Goal: Use online tool/utility: Utilize a website feature to perform a specific function

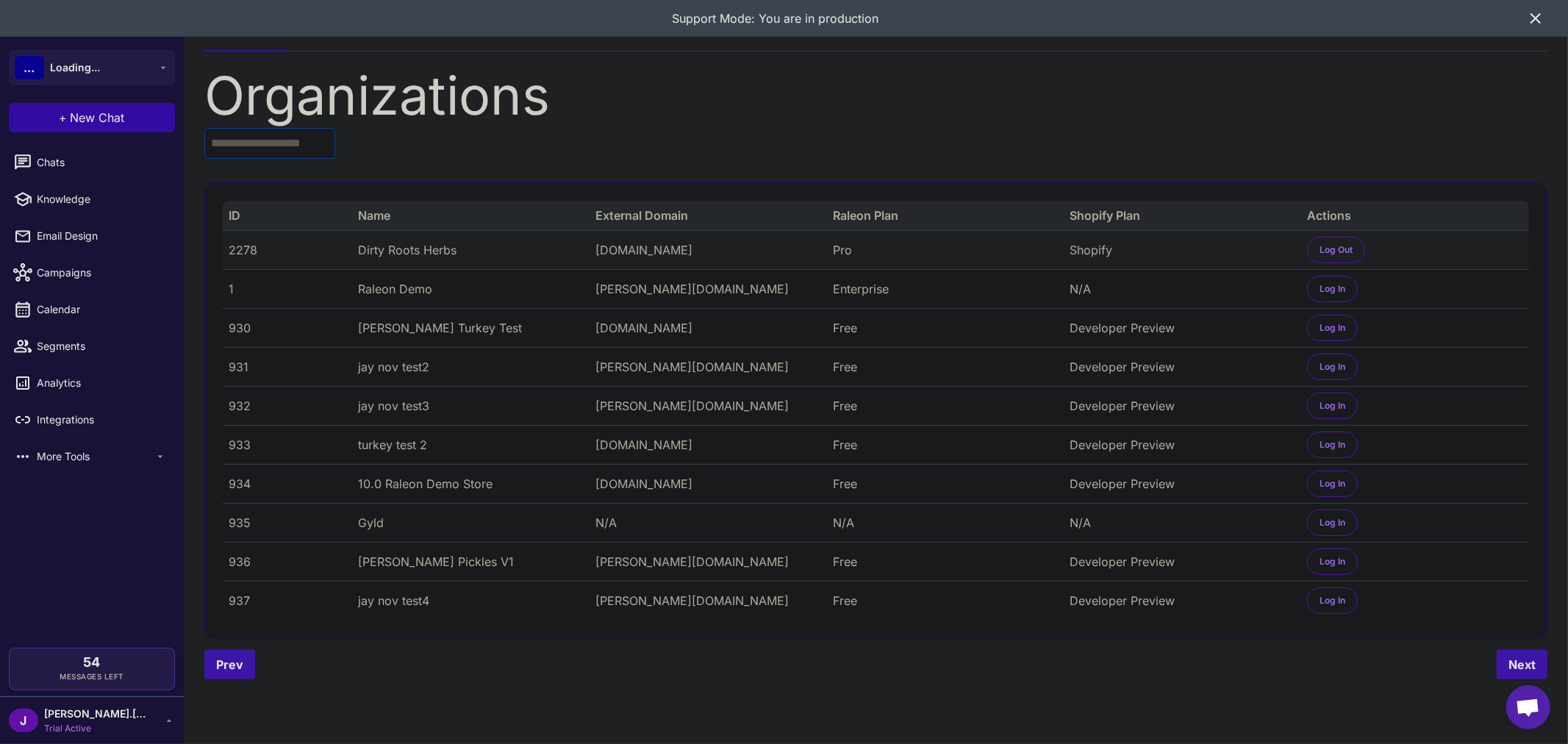
click at [252, 156] on input "text" at bounding box center [270, 143] width 131 height 31
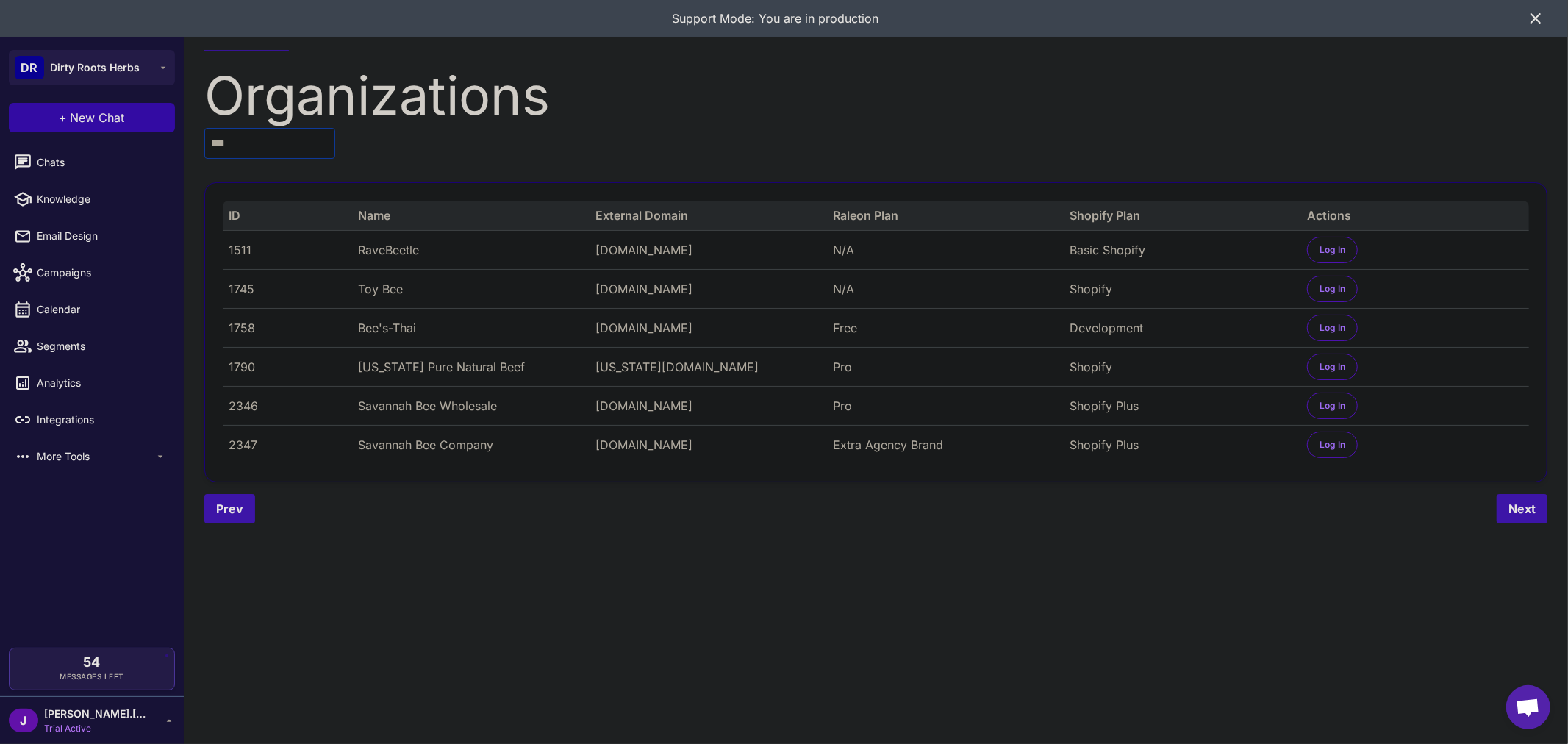
type input "***"
click at [235, 450] on div "2347" at bounding box center [282, 445] width 108 height 18
copy div "2347"
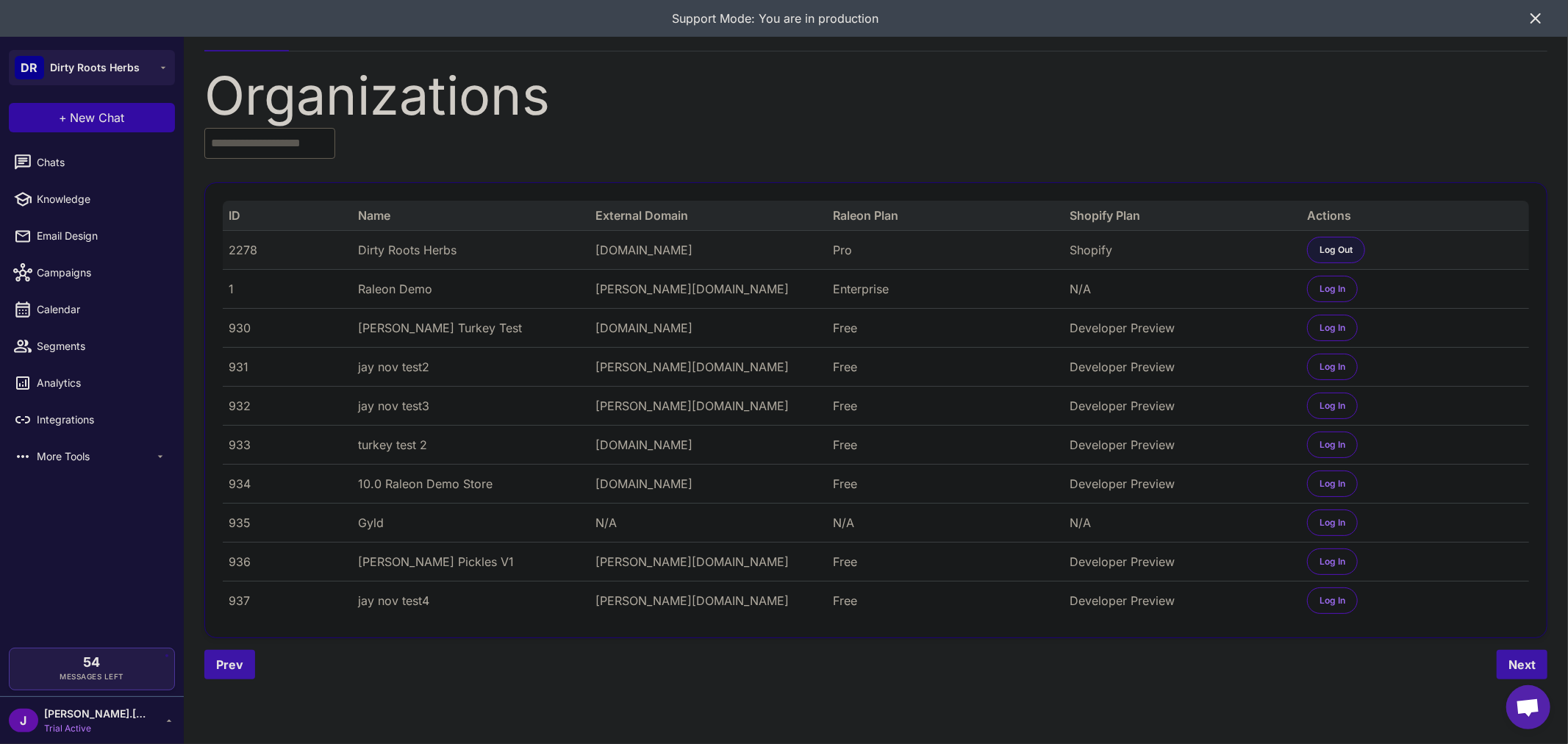
click at [1334, 246] on span "Log Out" at bounding box center [1335, 250] width 33 height 14
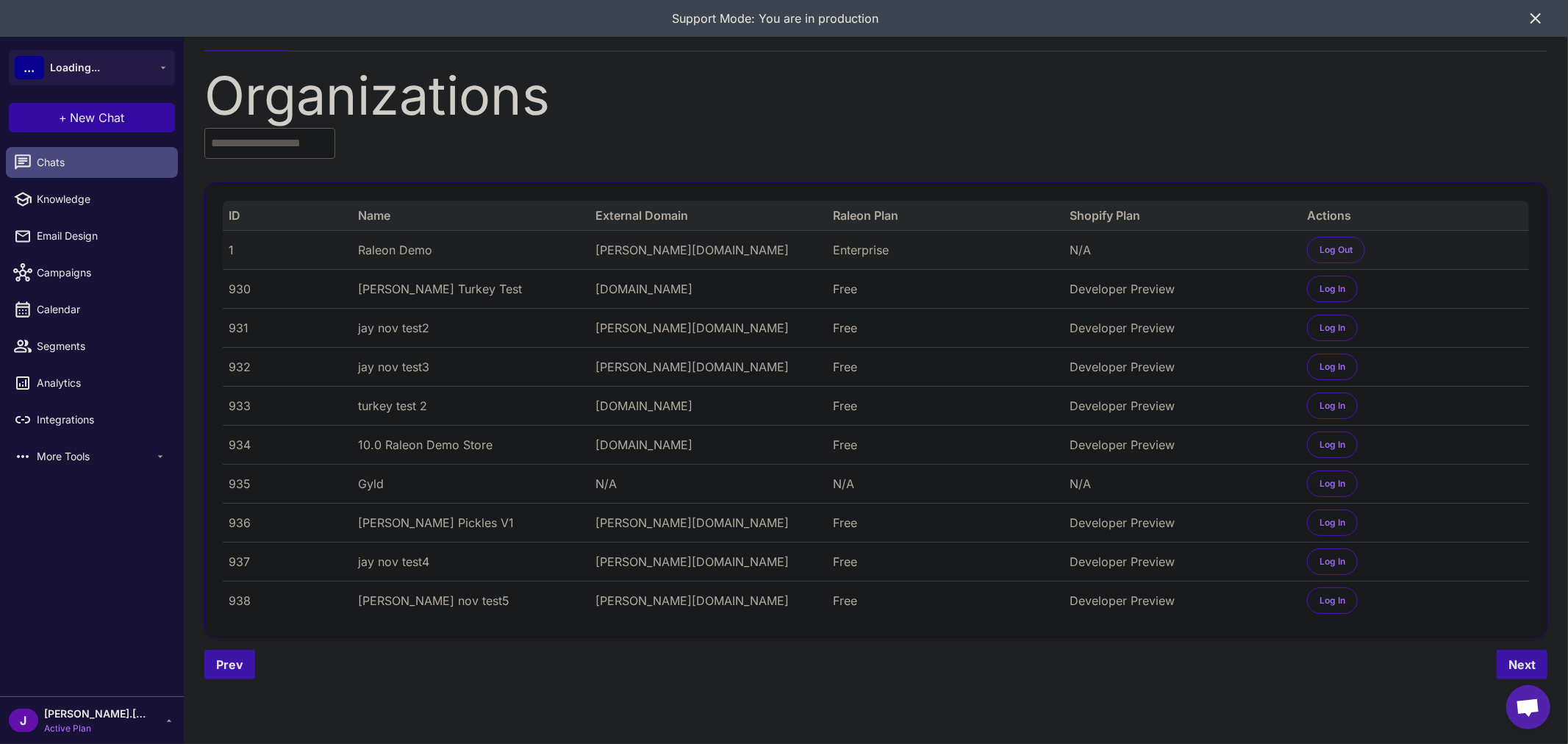
click at [50, 162] on span "Chats" at bounding box center [102, 162] width 130 height 16
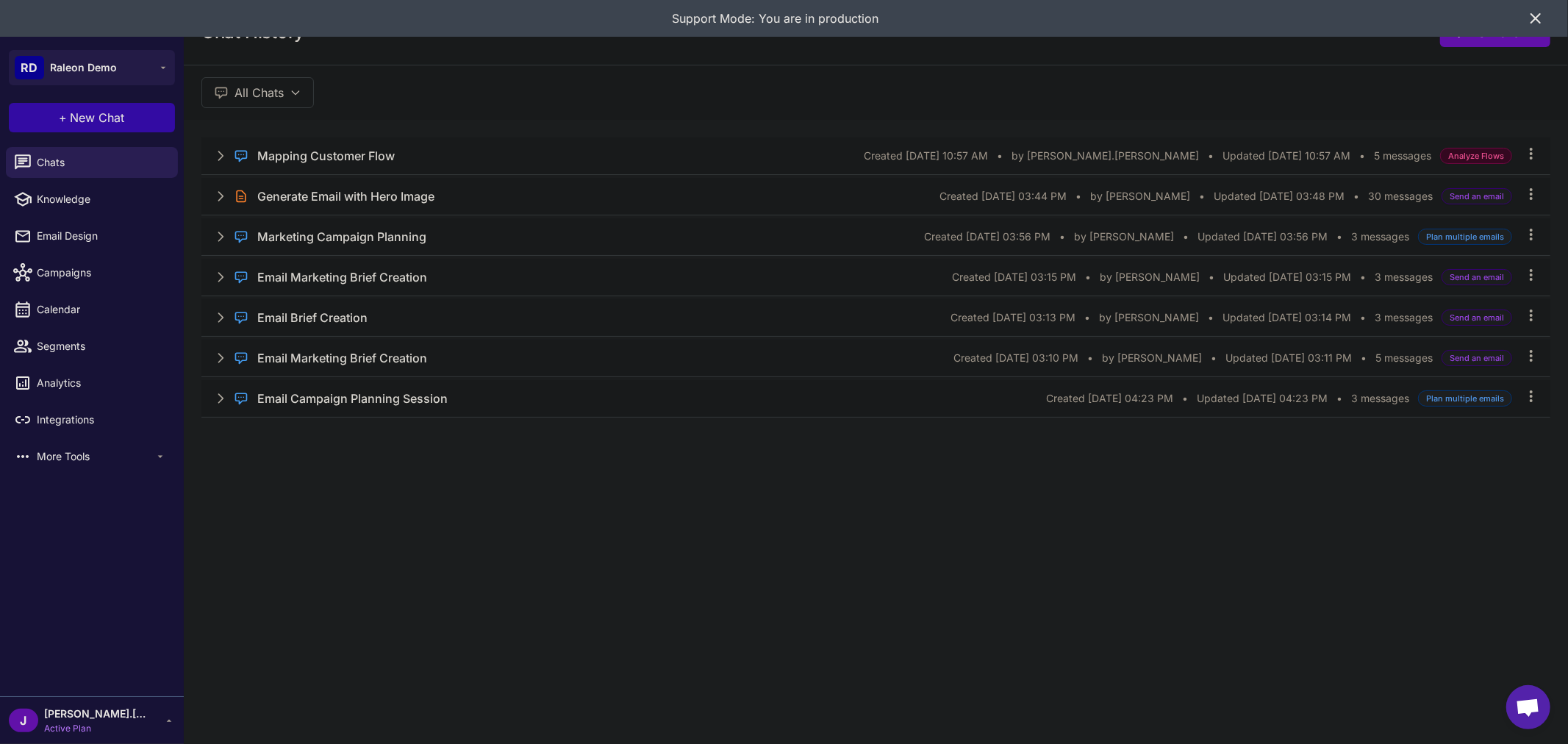
click at [1534, 13] on icon at bounding box center [1536, 18] width 18 height 18
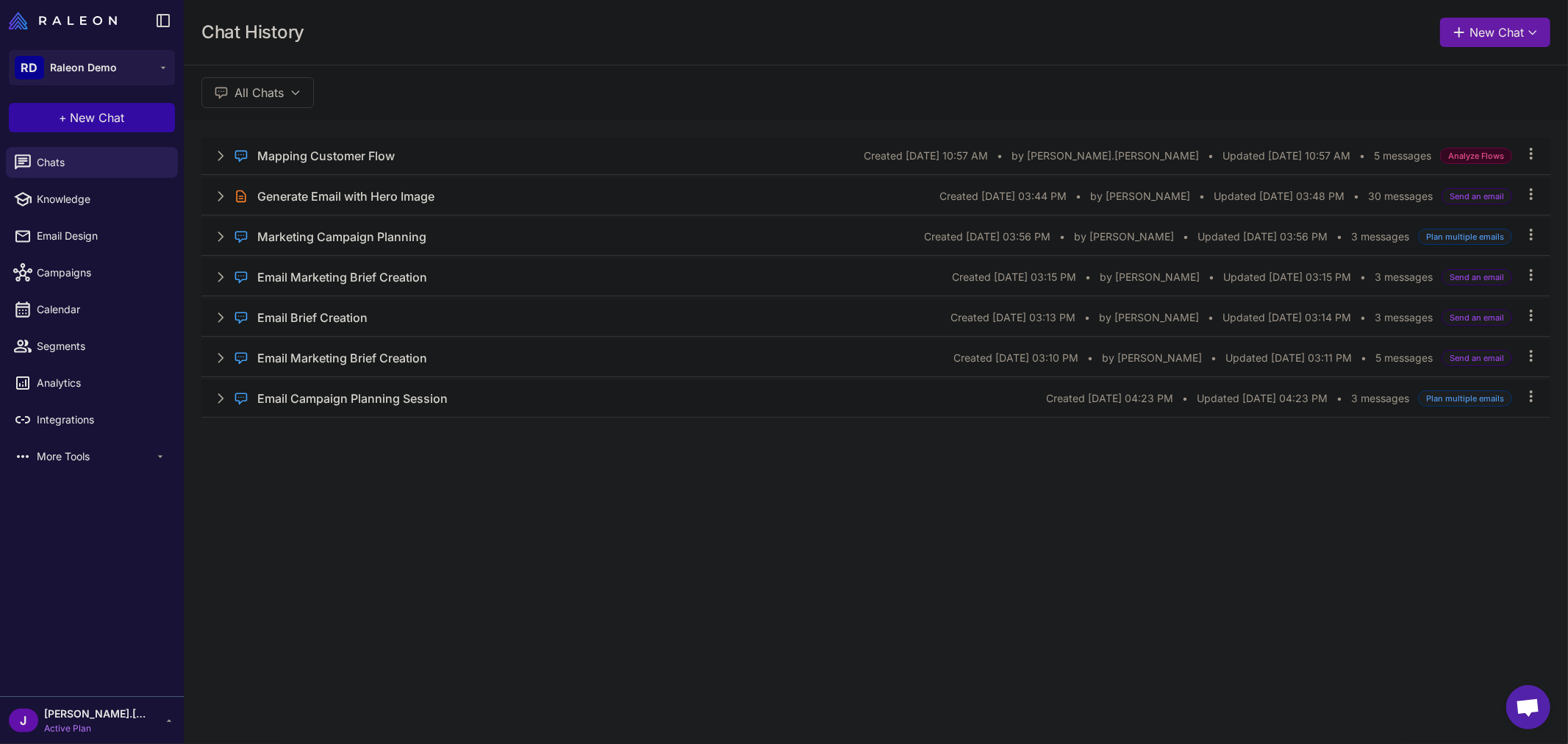
click at [1510, 34] on button "New Chat" at bounding box center [1495, 32] width 110 height 30
click at [1424, 181] on span "Brainstorm" at bounding box center [1425, 184] width 53 height 15
click at [1468, 27] on button "New Chat" at bounding box center [1495, 32] width 110 height 30
click at [1386, 182] on div at bounding box center [1377, 183] width 23 height 23
click at [83, 116] on span "New Chat" at bounding box center [98, 118] width 54 height 18
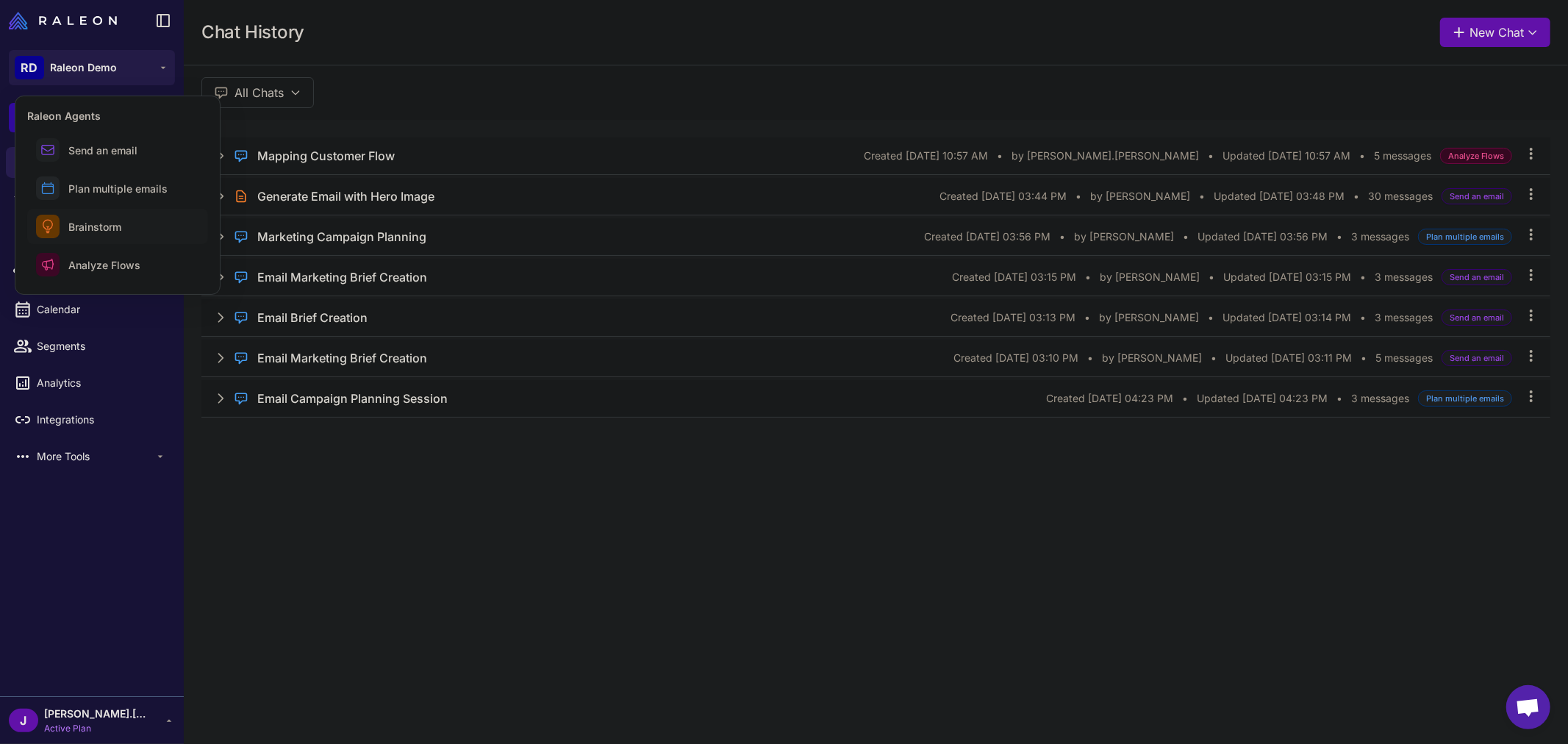
click at [76, 229] on span "Brainstorm" at bounding box center [95, 226] width 53 height 15
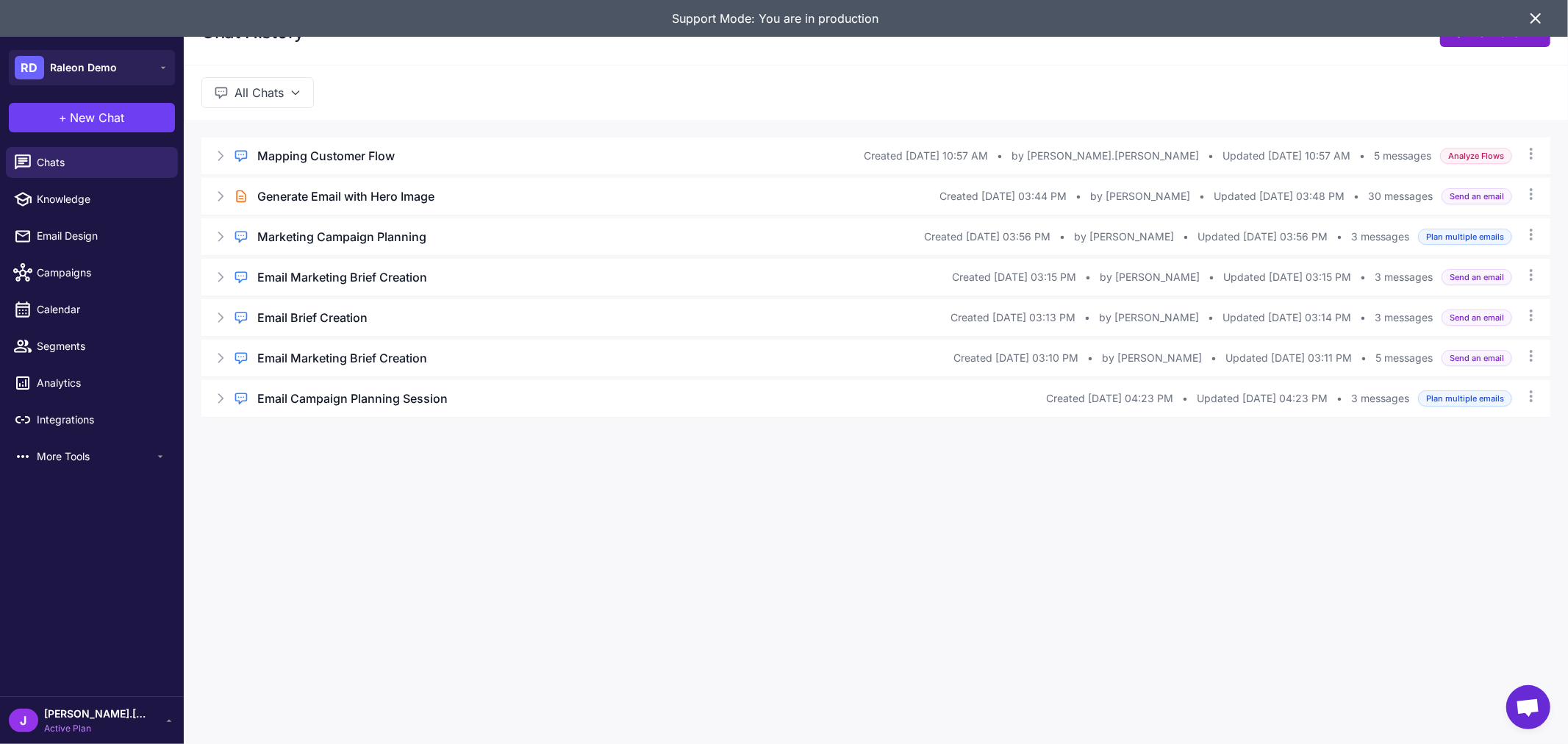
click at [1527, 20] on icon at bounding box center [1536, 18] width 18 height 18
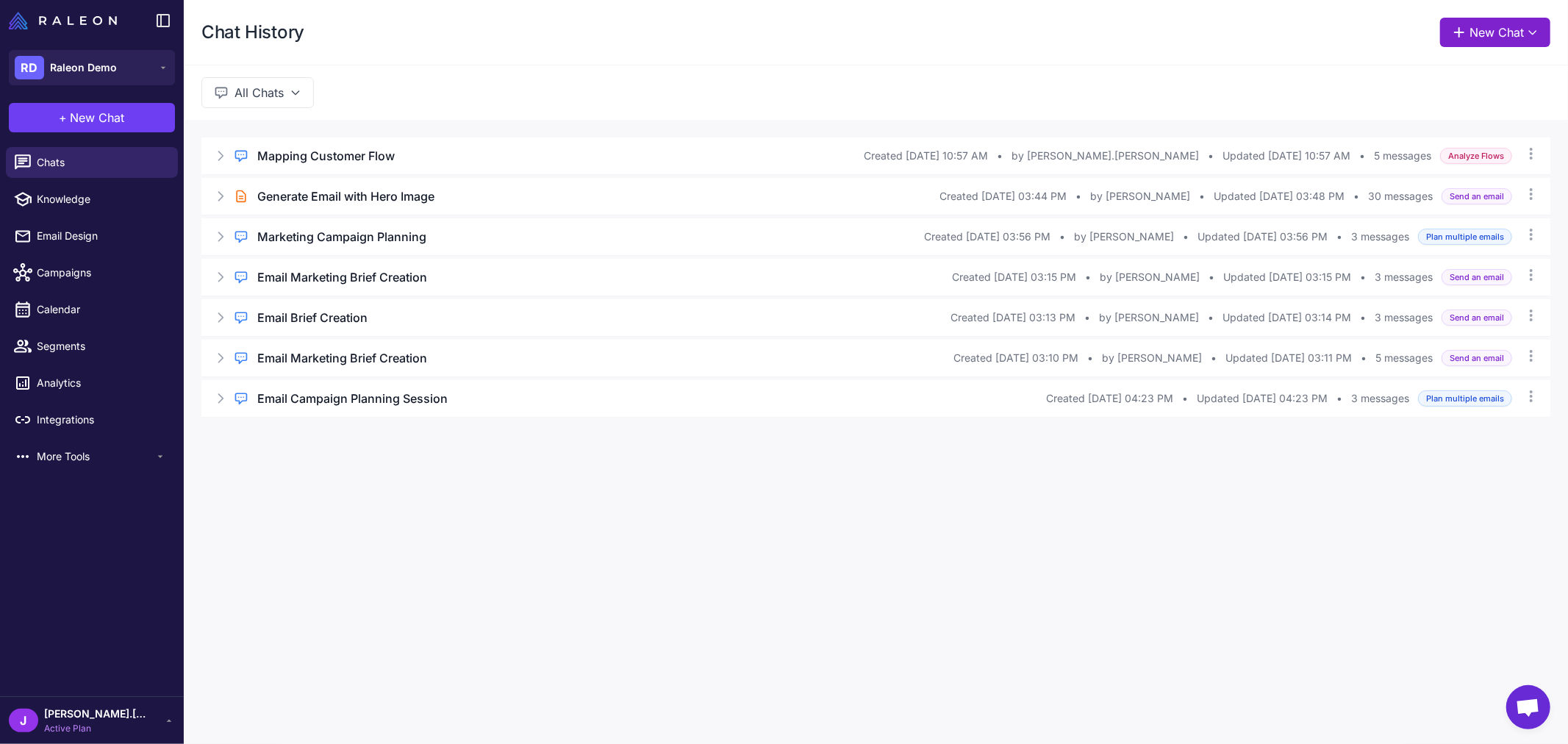
click at [1515, 32] on button "New Chat" at bounding box center [1495, 32] width 110 height 30
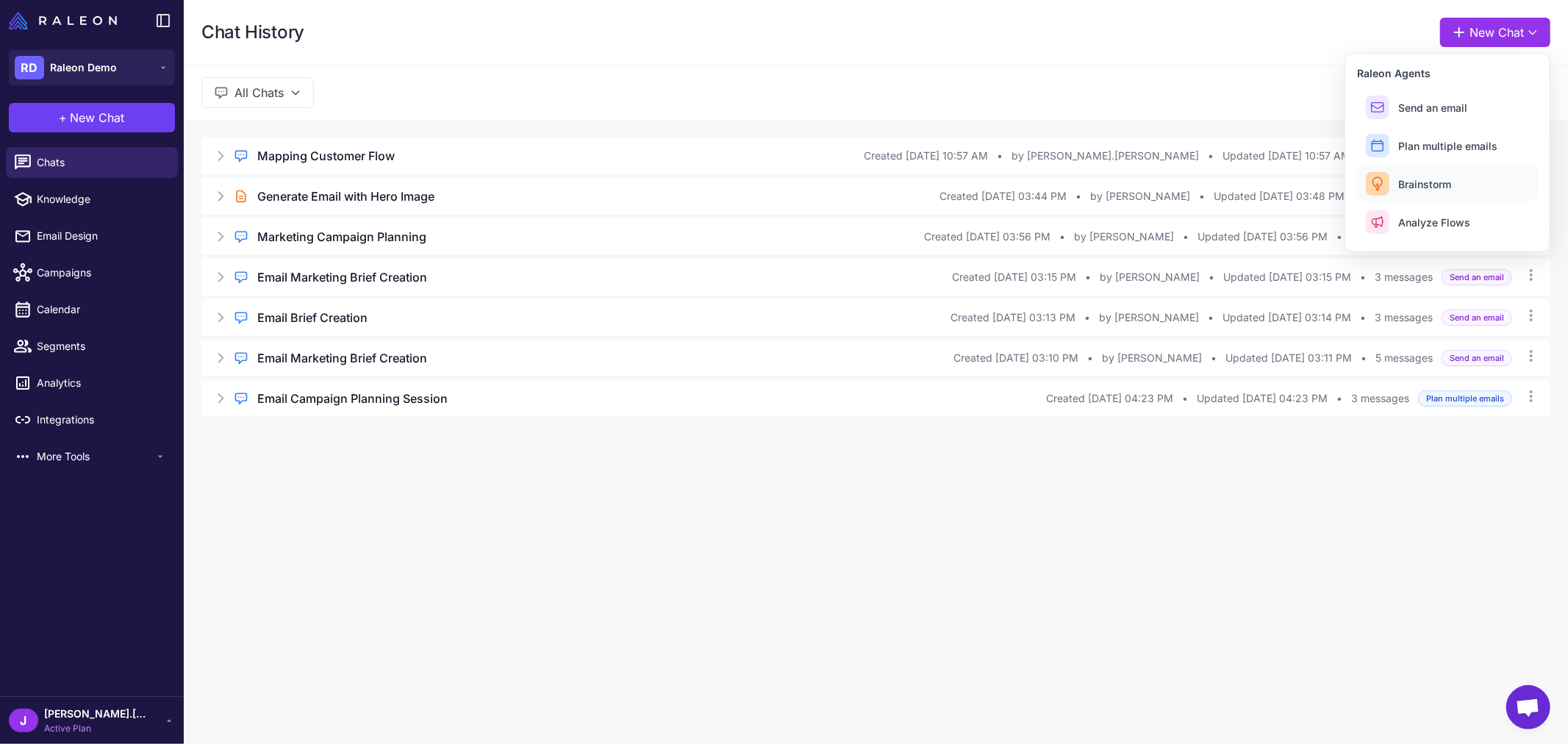
click at [1424, 182] on span "Brainstorm" at bounding box center [1425, 184] width 53 height 15
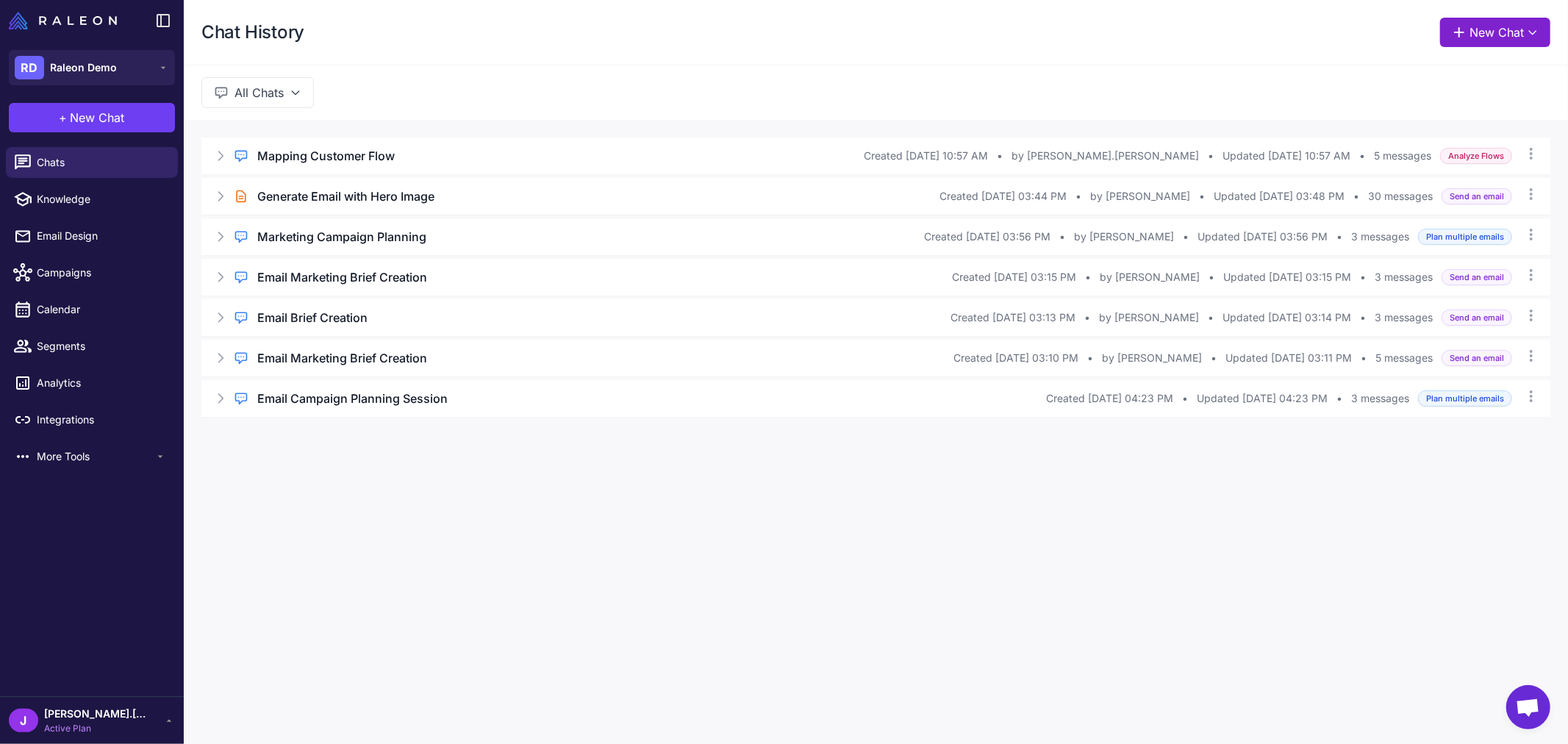
click at [1497, 24] on button "New Chat" at bounding box center [1495, 32] width 110 height 30
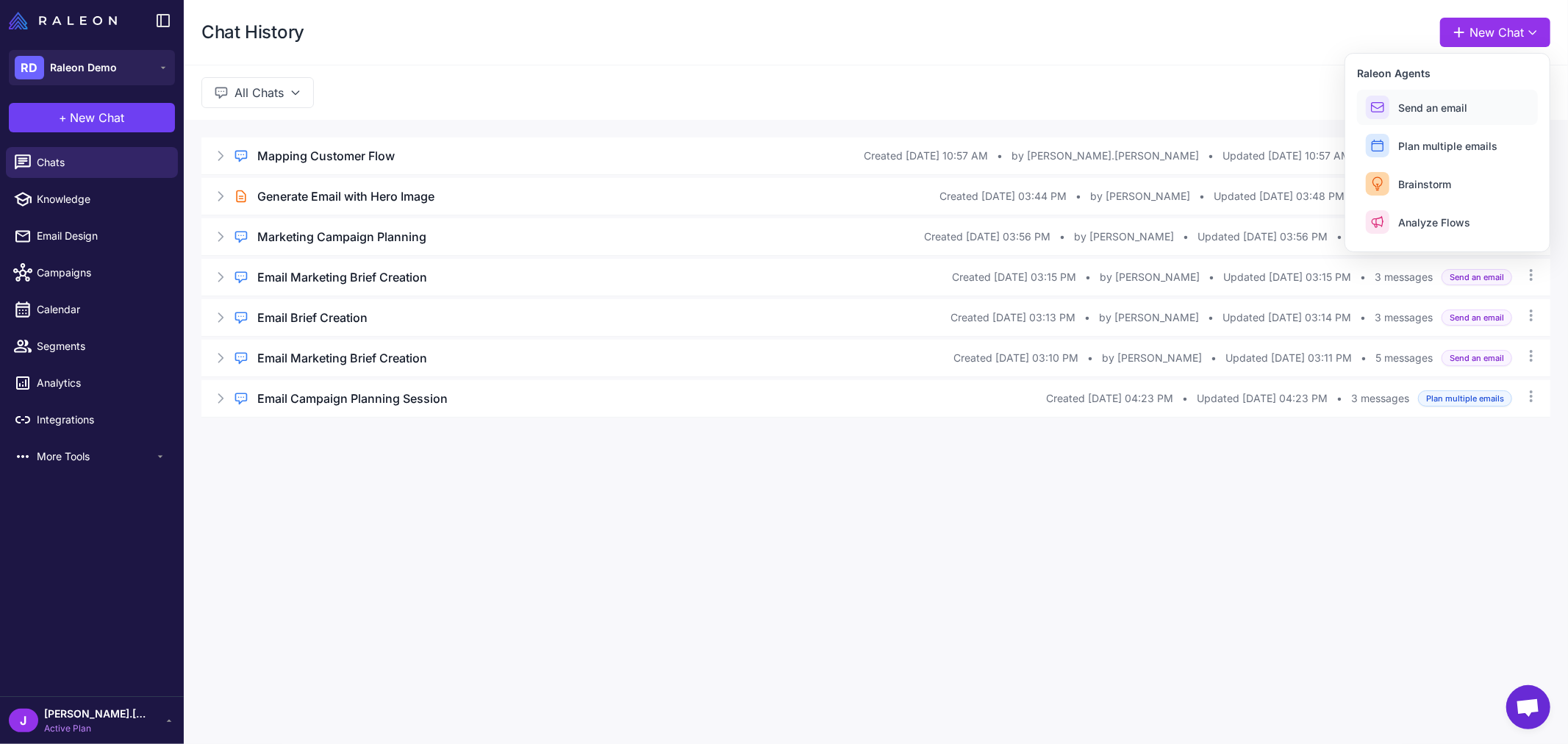
click at [1464, 105] on span "Send an email" at bounding box center [1433, 107] width 69 height 15
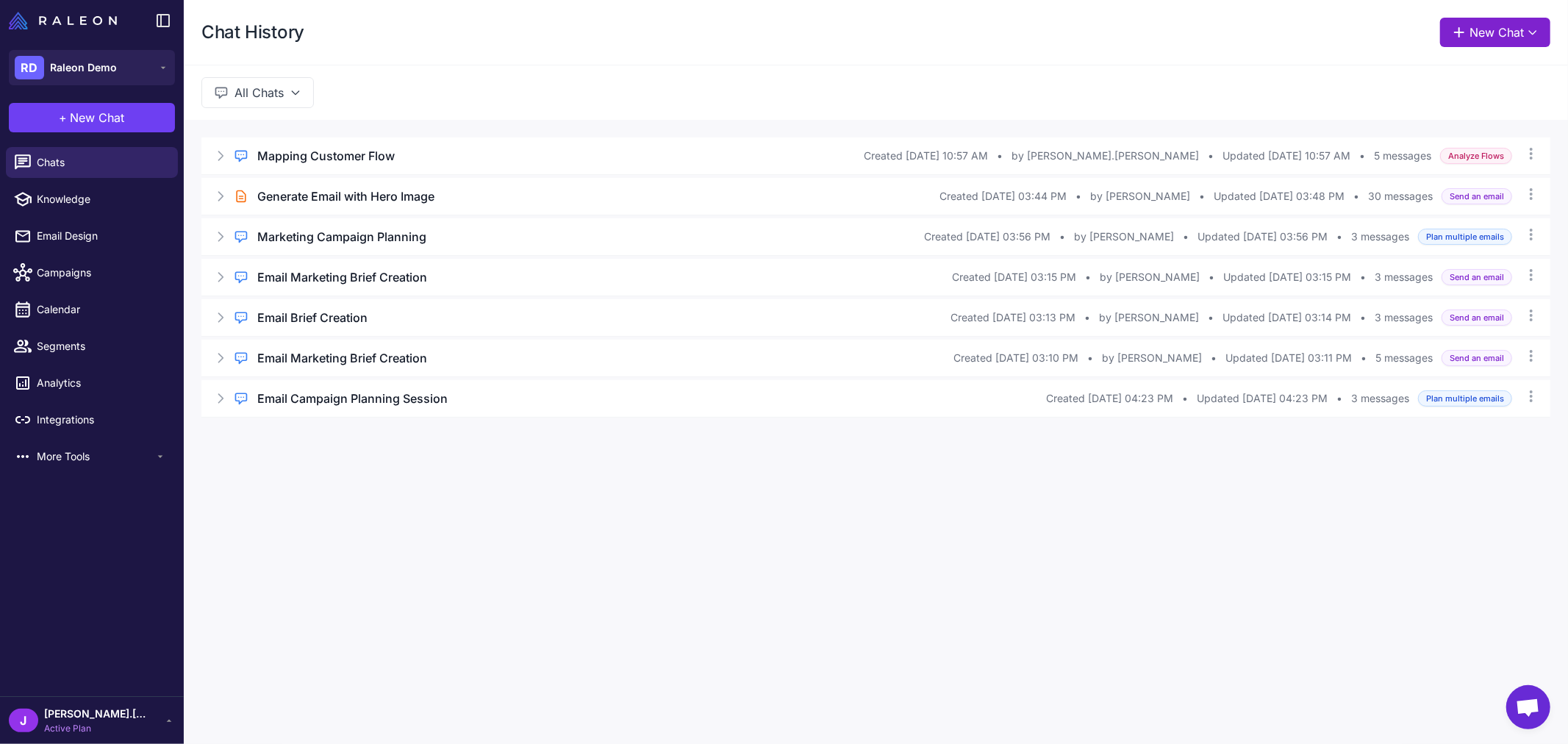
click at [1509, 18] on button "New Chat" at bounding box center [1495, 32] width 110 height 30
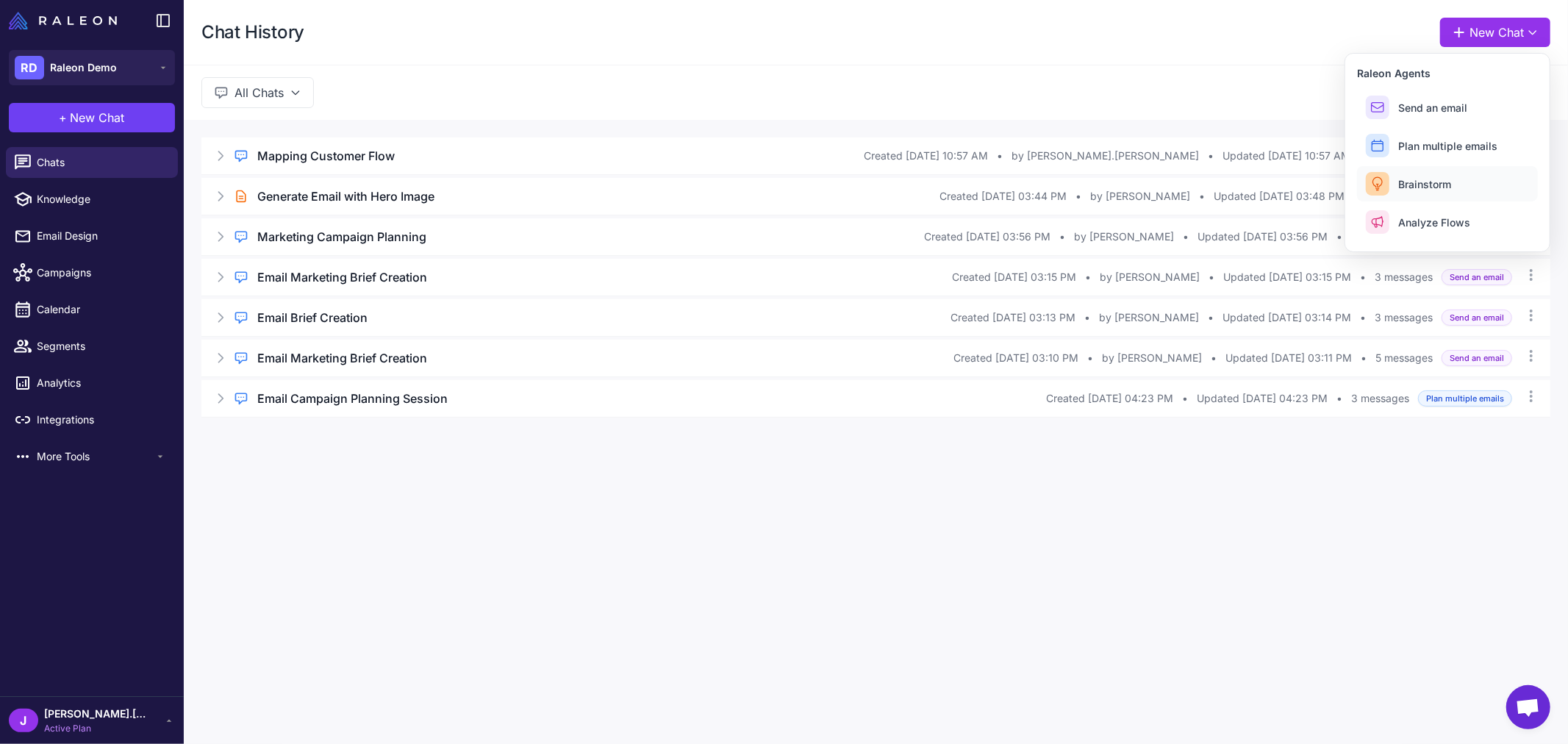
click at [1426, 179] on span "Brainstorm" at bounding box center [1425, 184] width 53 height 15
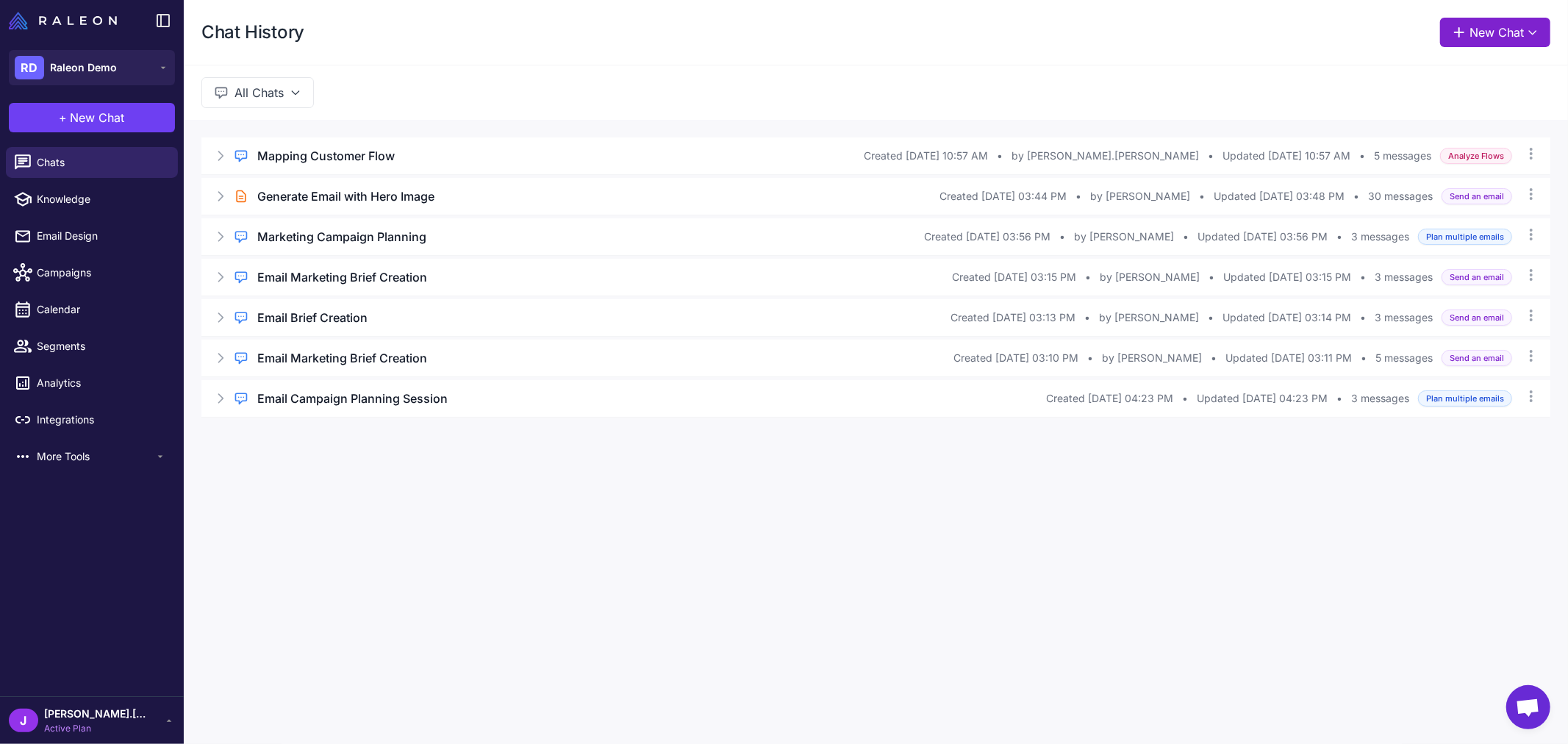
click at [1480, 35] on button "New Chat" at bounding box center [1495, 32] width 110 height 30
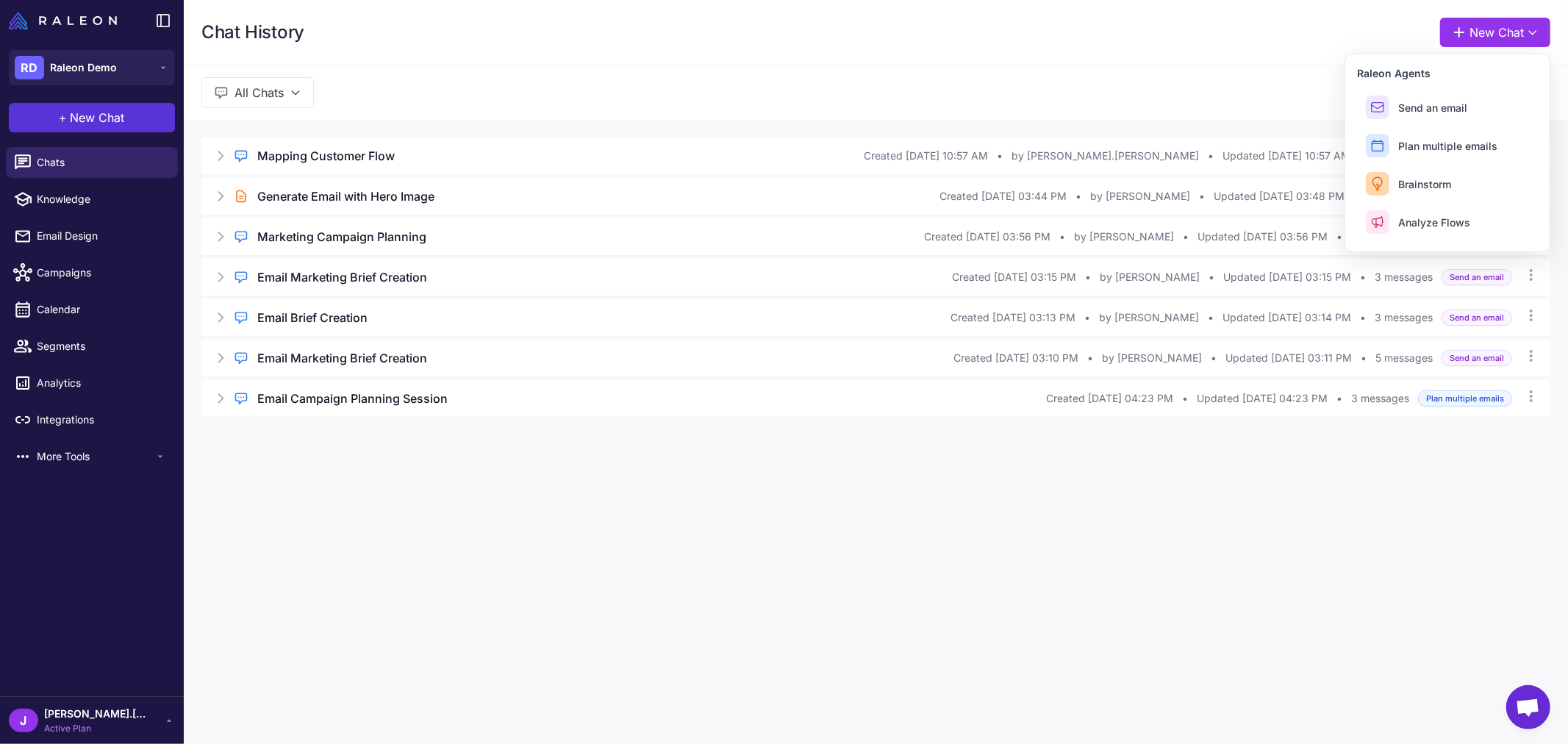
click at [82, 114] on span "New Chat" at bounding box center [98, 118] width 54 height 18
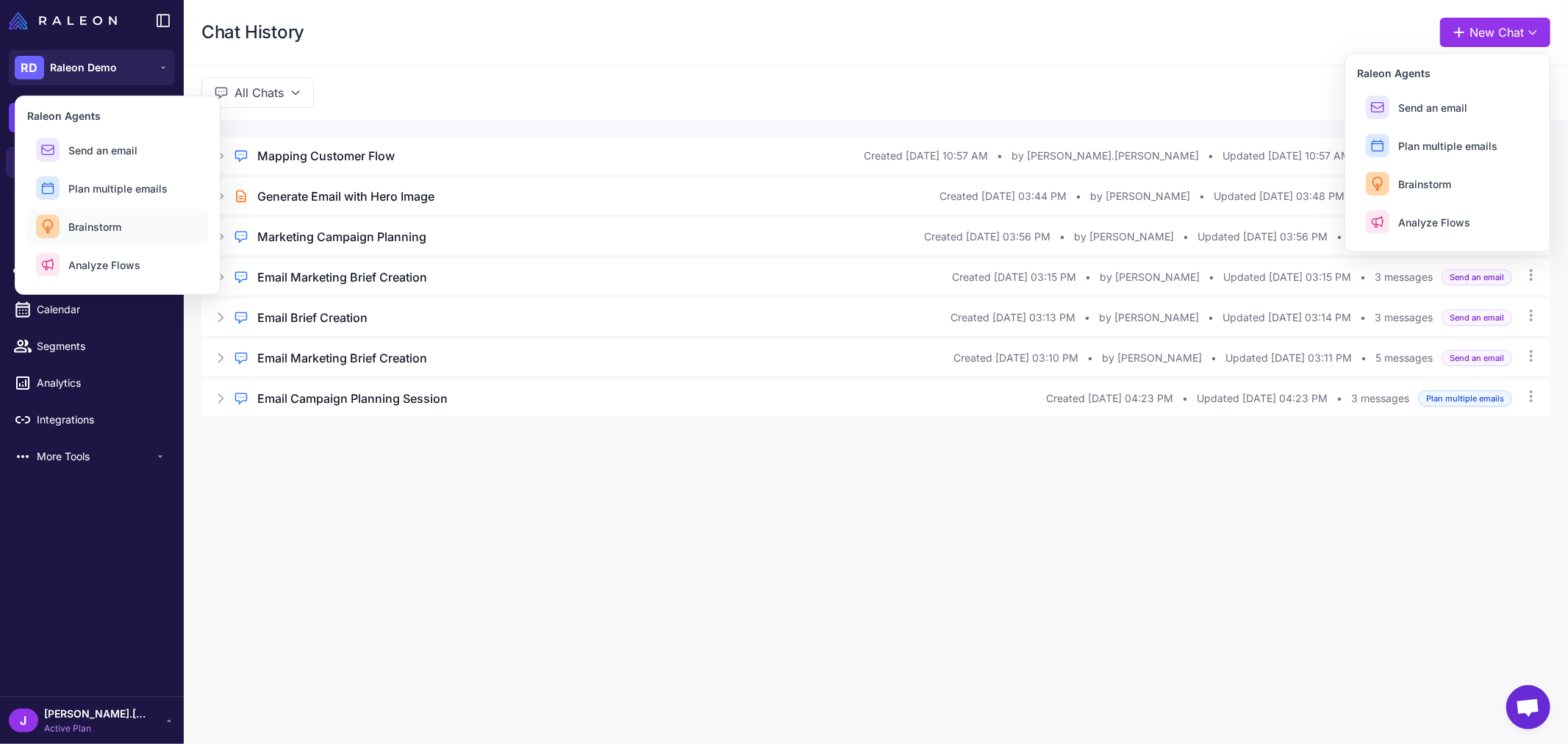
click at [97, 219] on span "Brainstorm" at bounding box center [95, 226] width 53 height 15
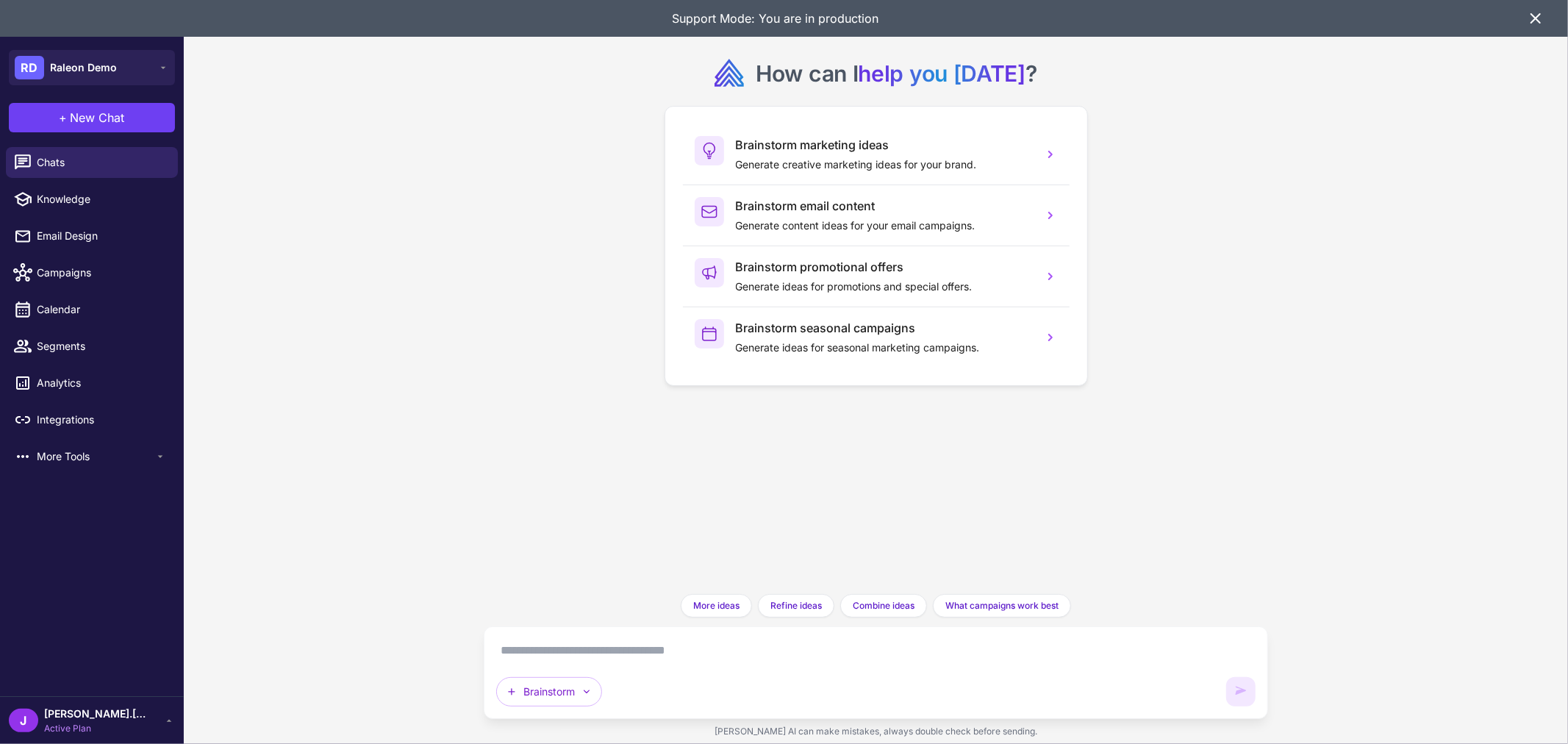
click at [694, 649] on textarea at bounding box center [876, 650] width 760 height 23
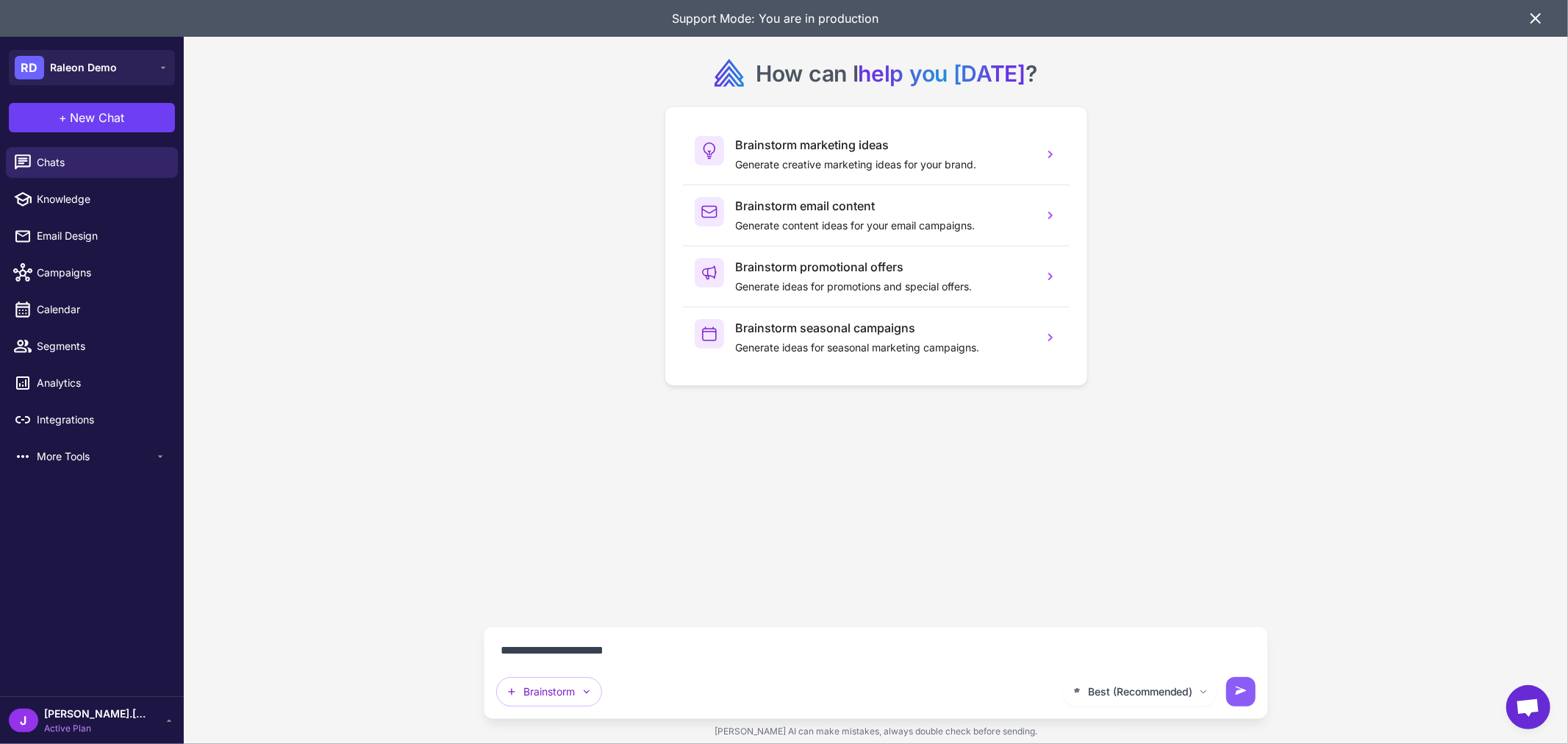
type textarea "**********"
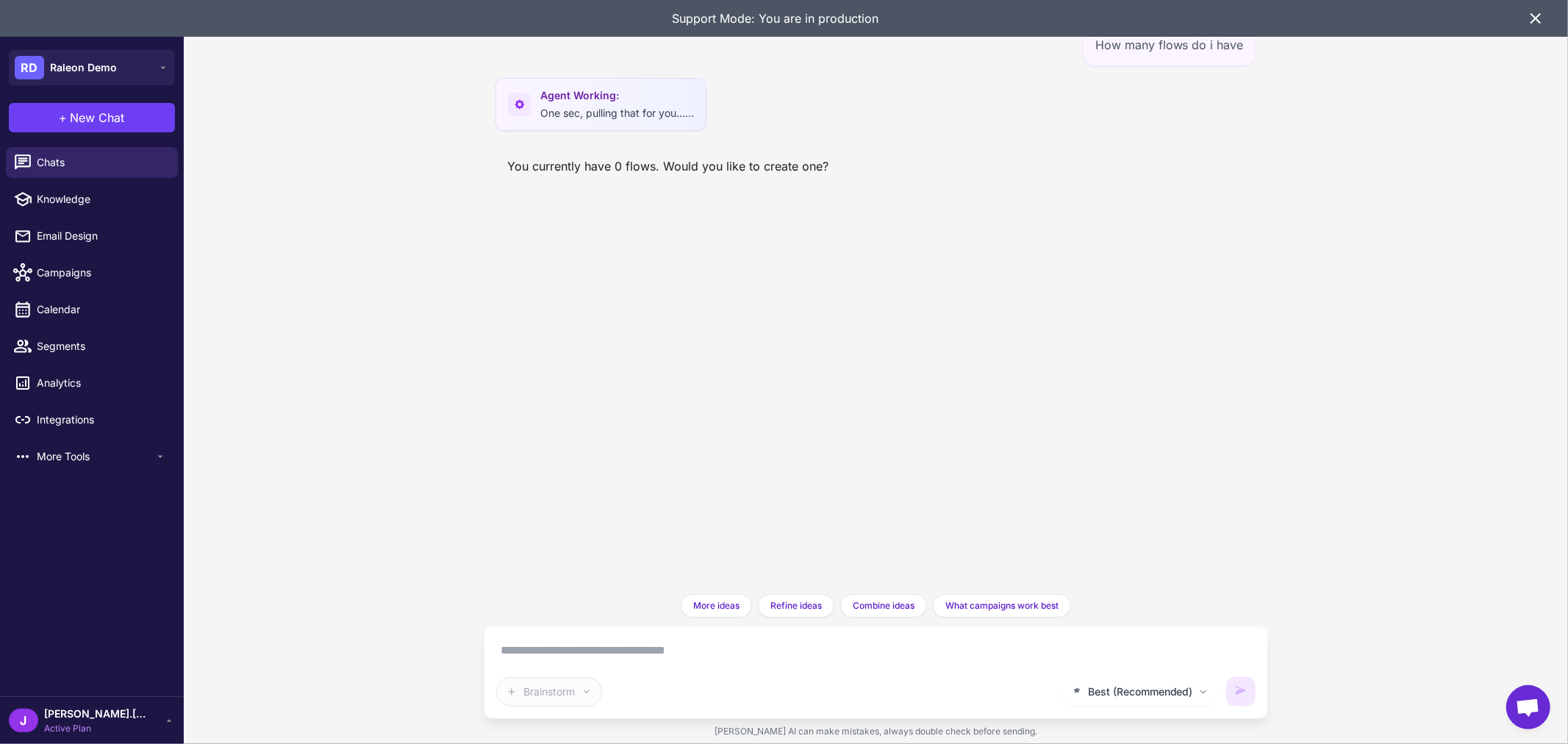
click at [744, 650] on textarea at bounding box center [876, 650] width 760 height 23
type textarea "**********"
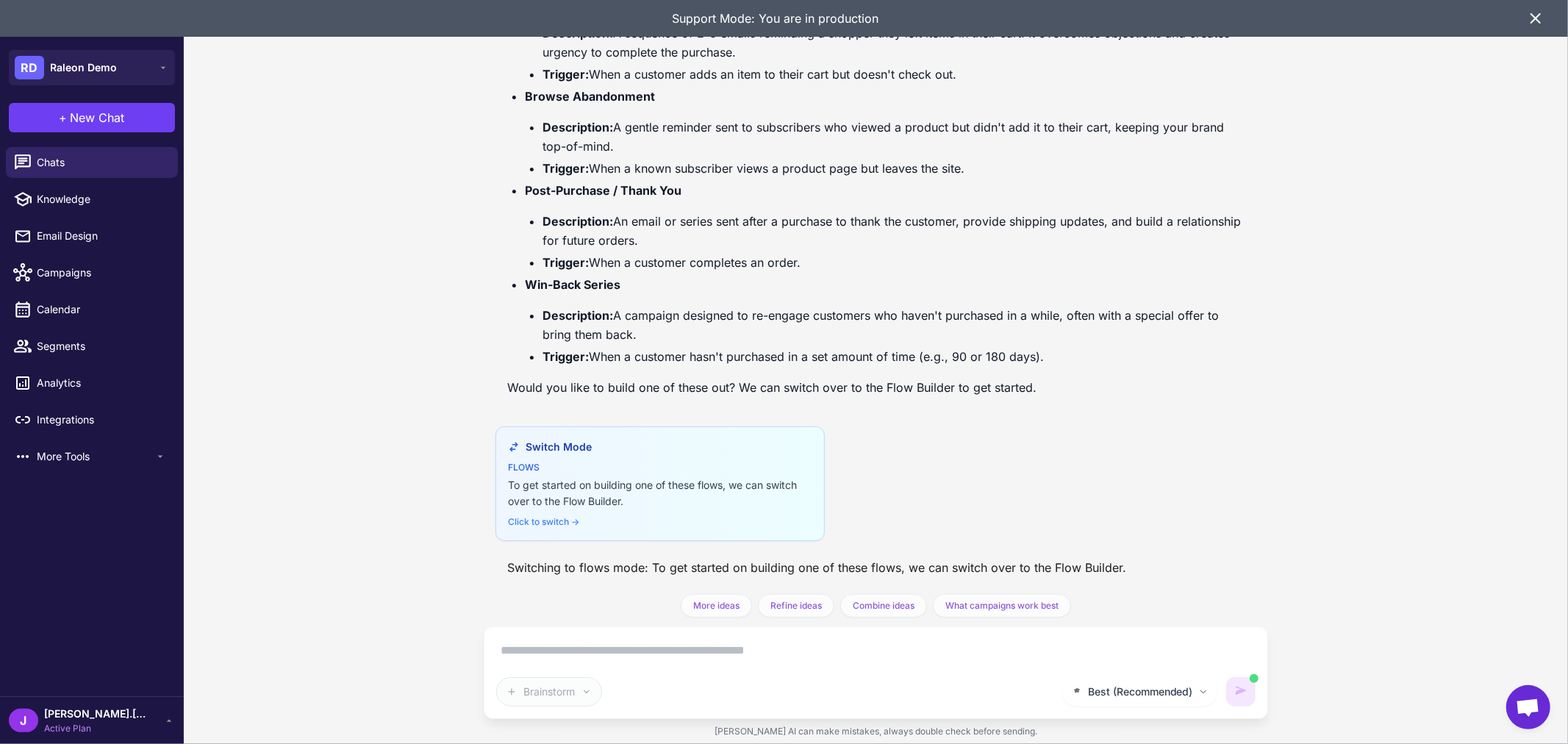
scroll to position [374, 0]
